Goal: Navigation & Orientation: Find specific page/section

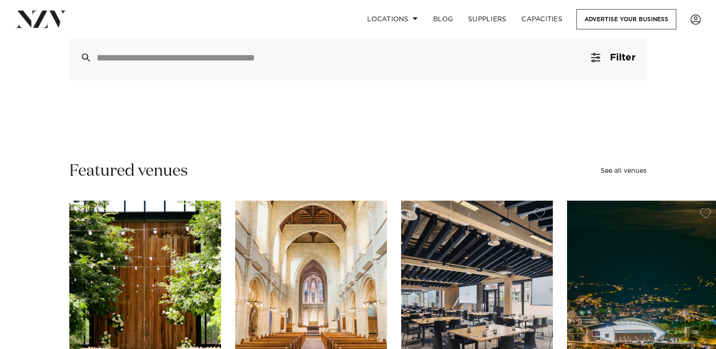
scroll to position [133, 0]
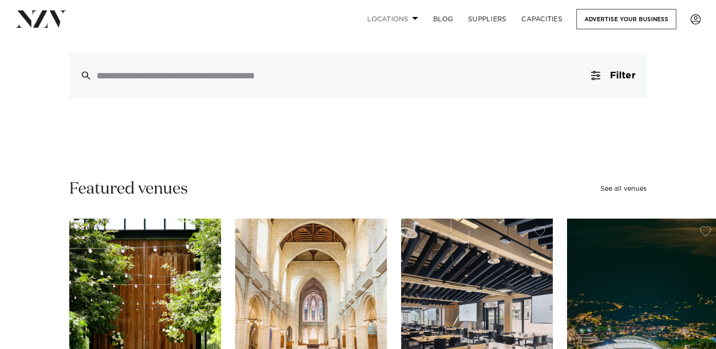
click at [413, 17] on link "Locations" at bounding box center [393, 19] width 66 height 20
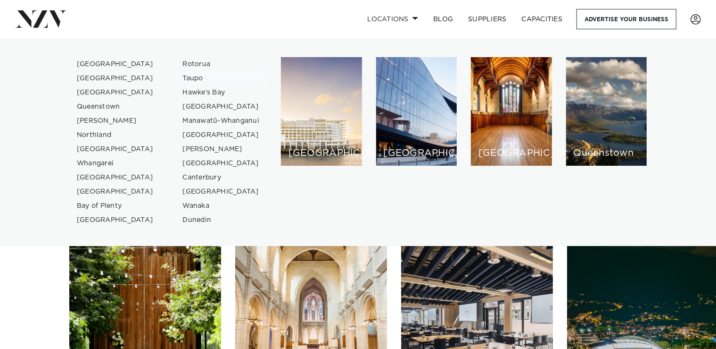
click at [198, 77] on link "Taupo" at bounding box center [221, 78] width 92 height 14
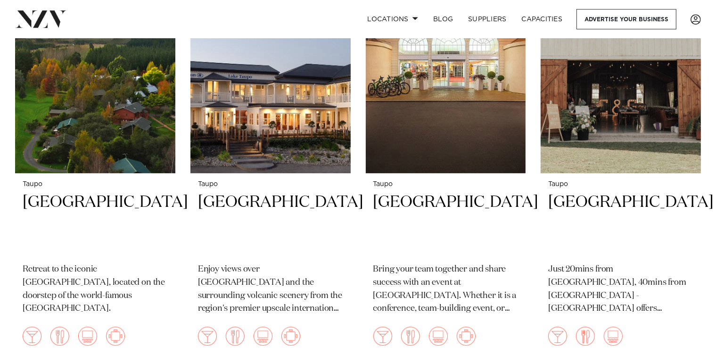
scroll to position [398, 0]
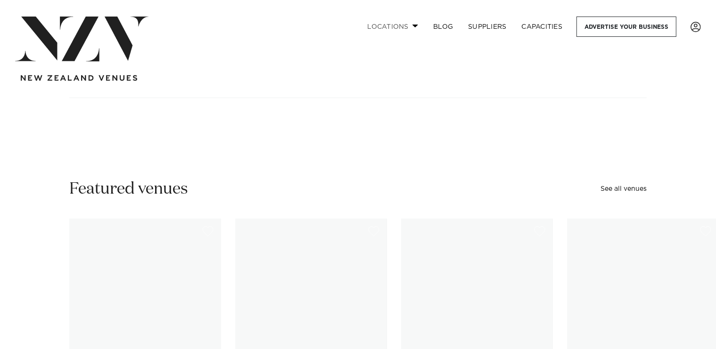
scroll to position [133, 0]
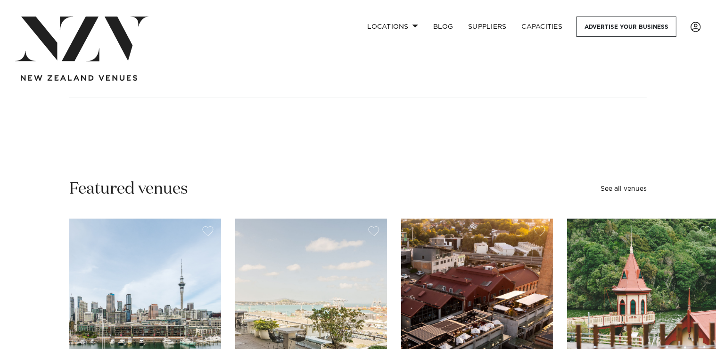
click at [394, 15] on nav "Locations [GEOGRAPHIC_DATA] [GEOGRAPHIC_DATA] [GEOGRAPHIC_DATA] [GEOGRAPHIC_DAT…" at bounding box center [358, 48] width 716 height 97
click at [416, 29] on link "Locations" at bounding box center [393, 27] width 66 height 20
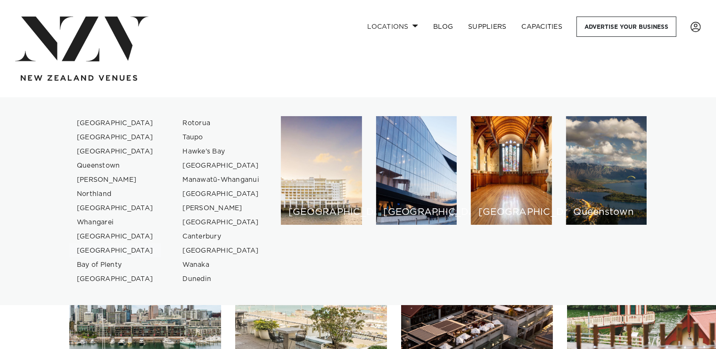
click at [93, 254] on link "[GEOGRAPHIC_DATA]" at bounding box center [115, 250] width 92 height 14
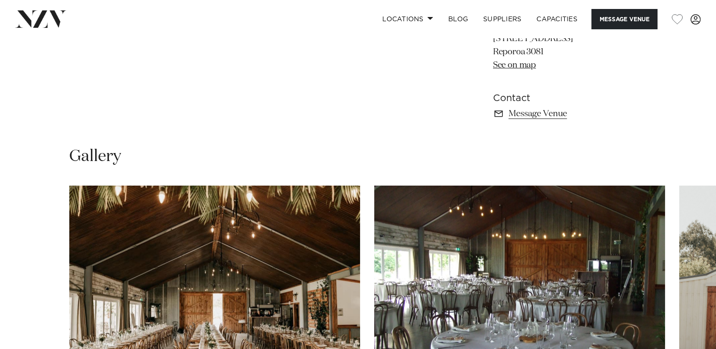
scroll to position [576, 0]
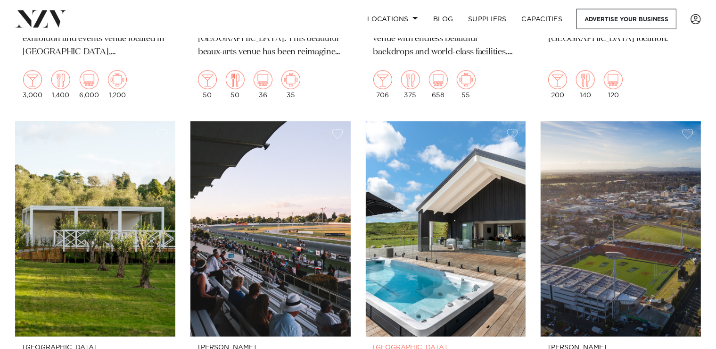
scroll to position [1195, 0]
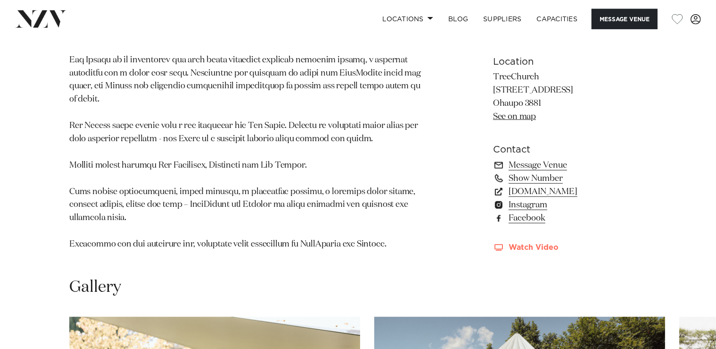
scroll to position [664, 0]
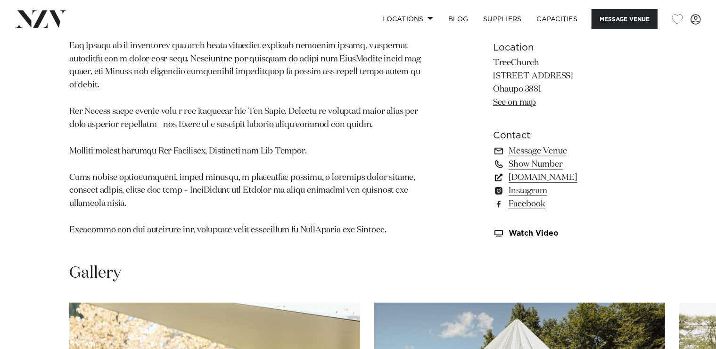
click at [586, 181] on link "www.treechurch.co.nz" at bounding box center [570, 176] width 154 height 13
